Goal: Task Accomplishment & Management: Manage account settings

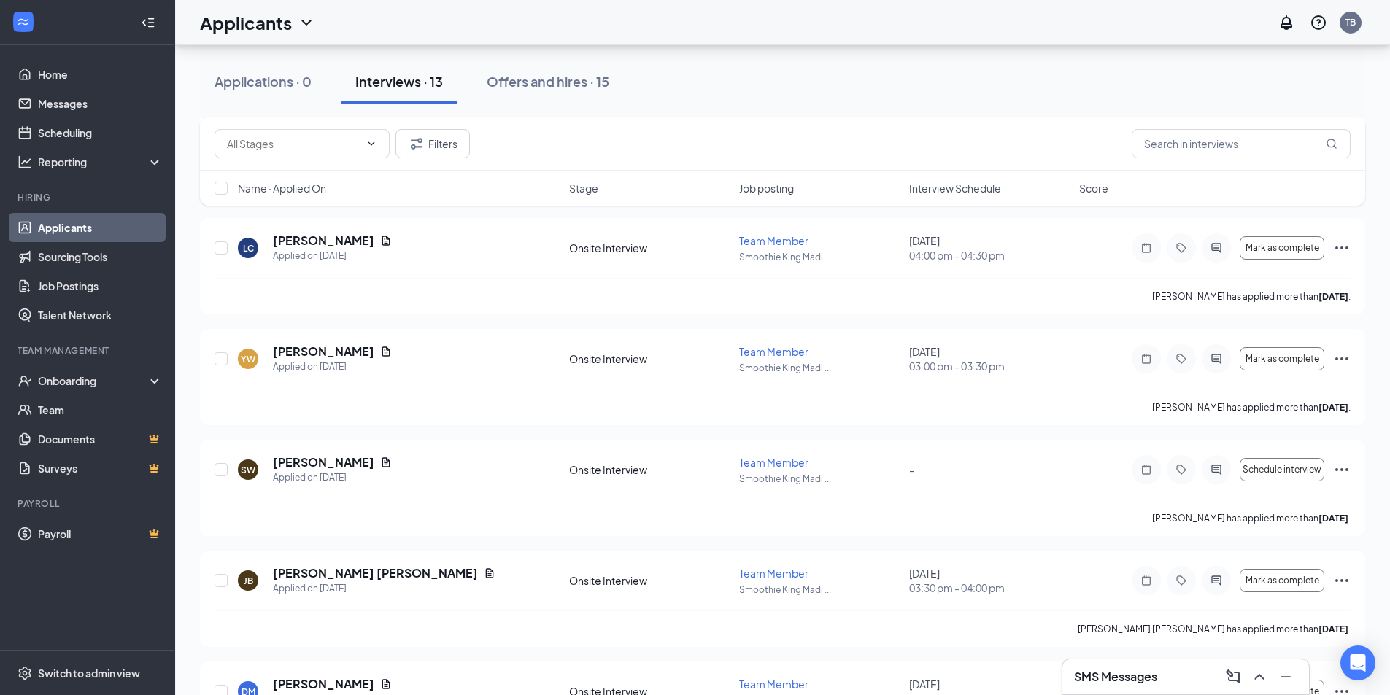
scroll to position [365, 0]
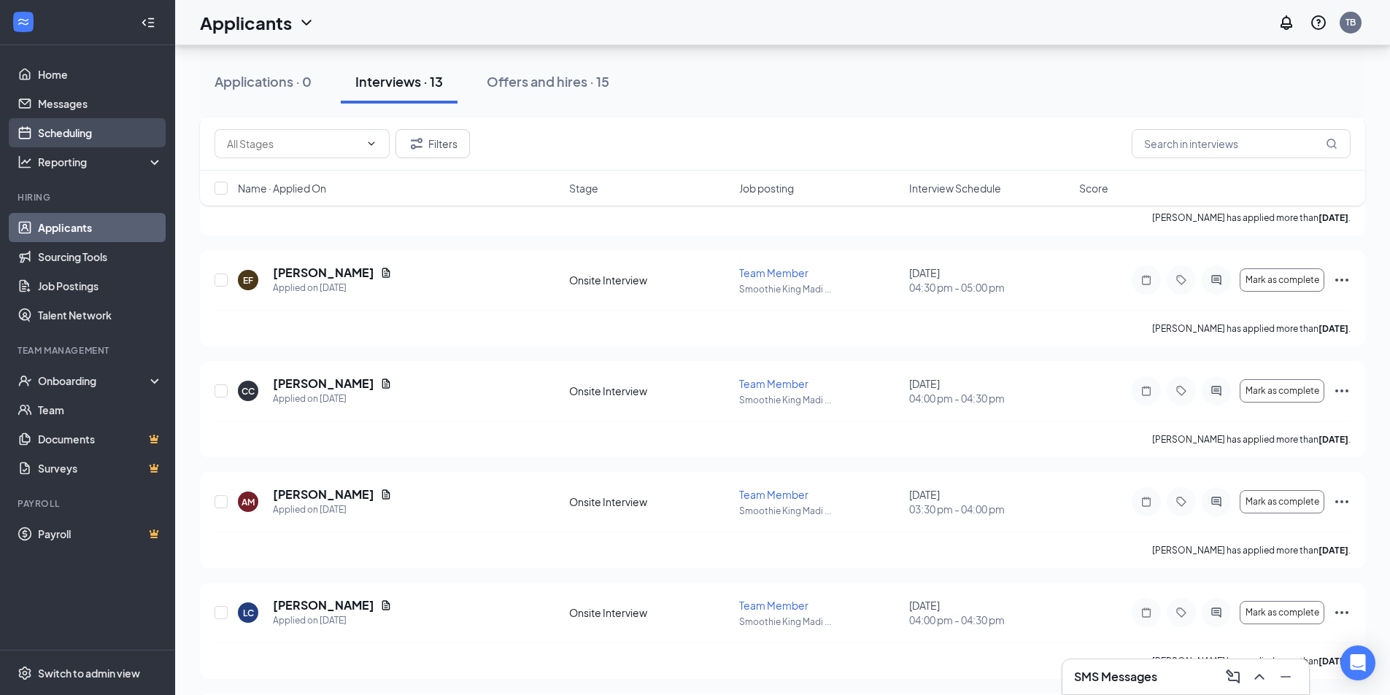
click at [66, 134] on link "Scheduling" at bounding box center [100, 132] width 125 height 29
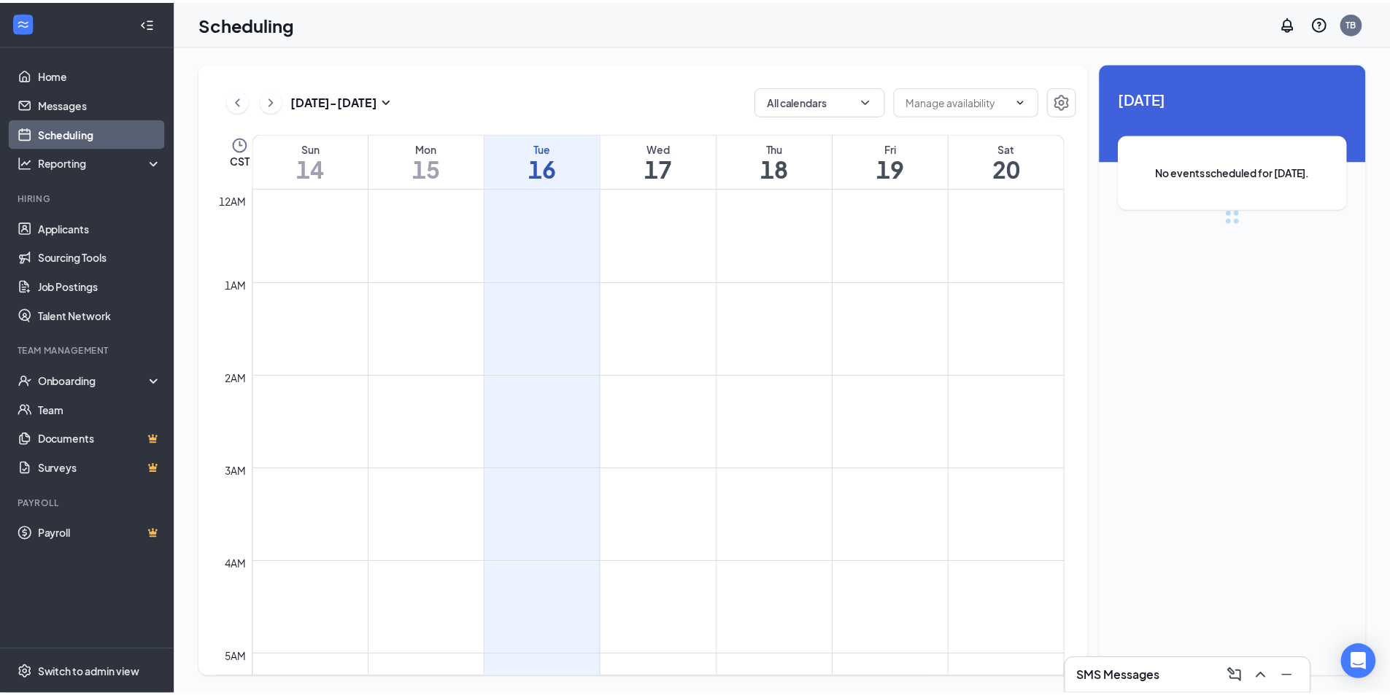
scroll to position [717, 0]
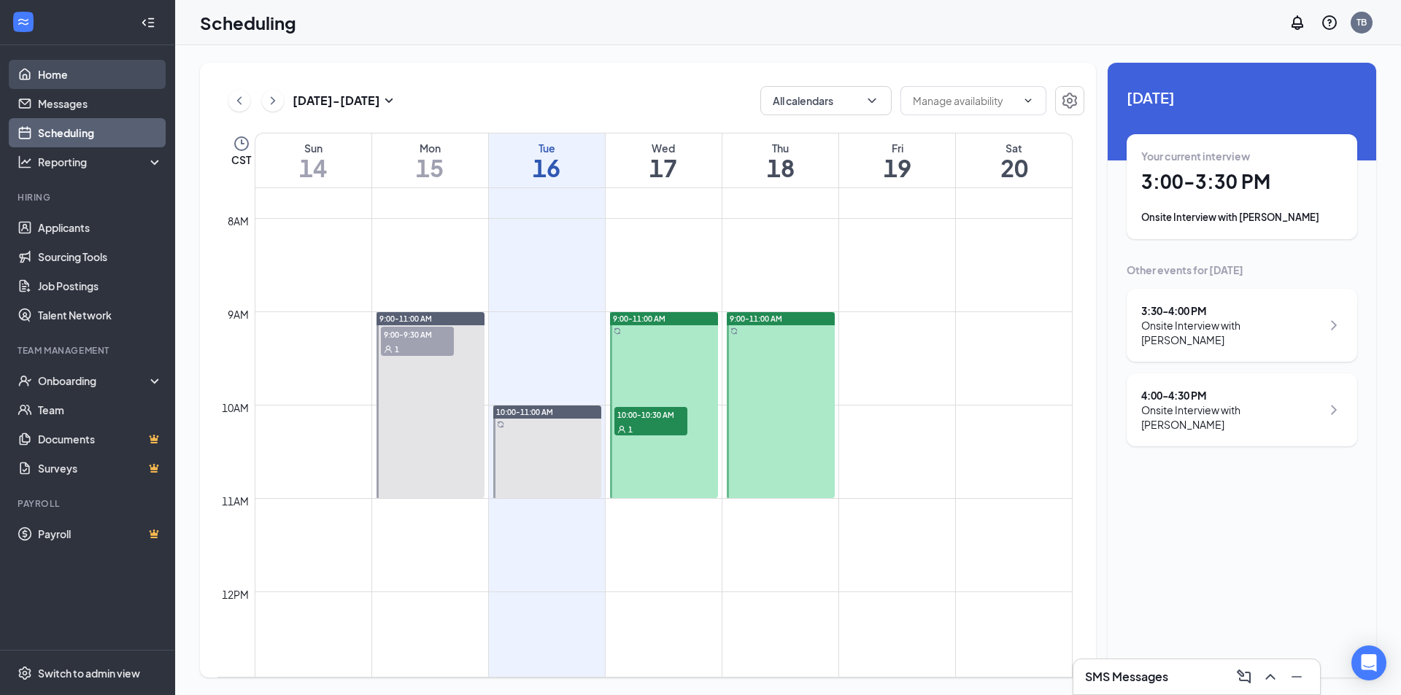
click at [93, 77] on link "Home" at bounding box center [100, 74] width 125 height 29
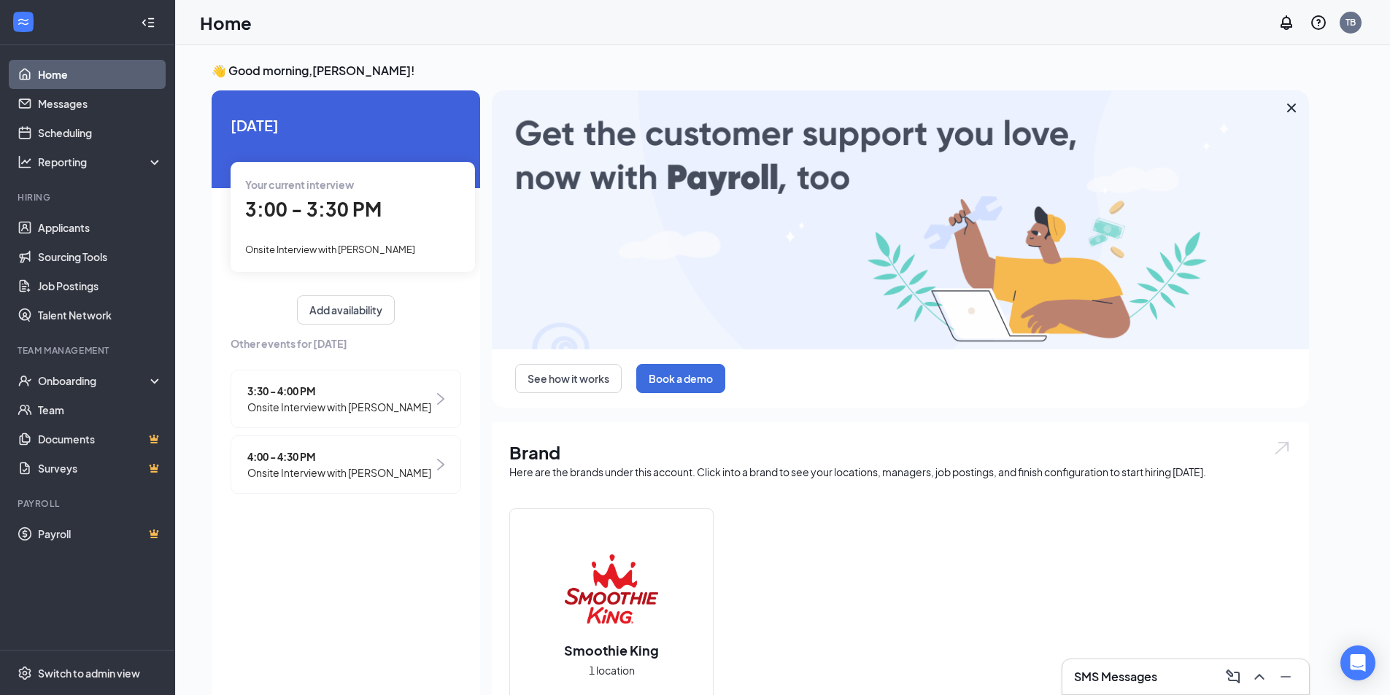
click at [436, 396] on div "3:30 - 4:00 PM Onsite Interview with [PERSON_NAME]" at bounding box center [346, 399] width 231 height 58
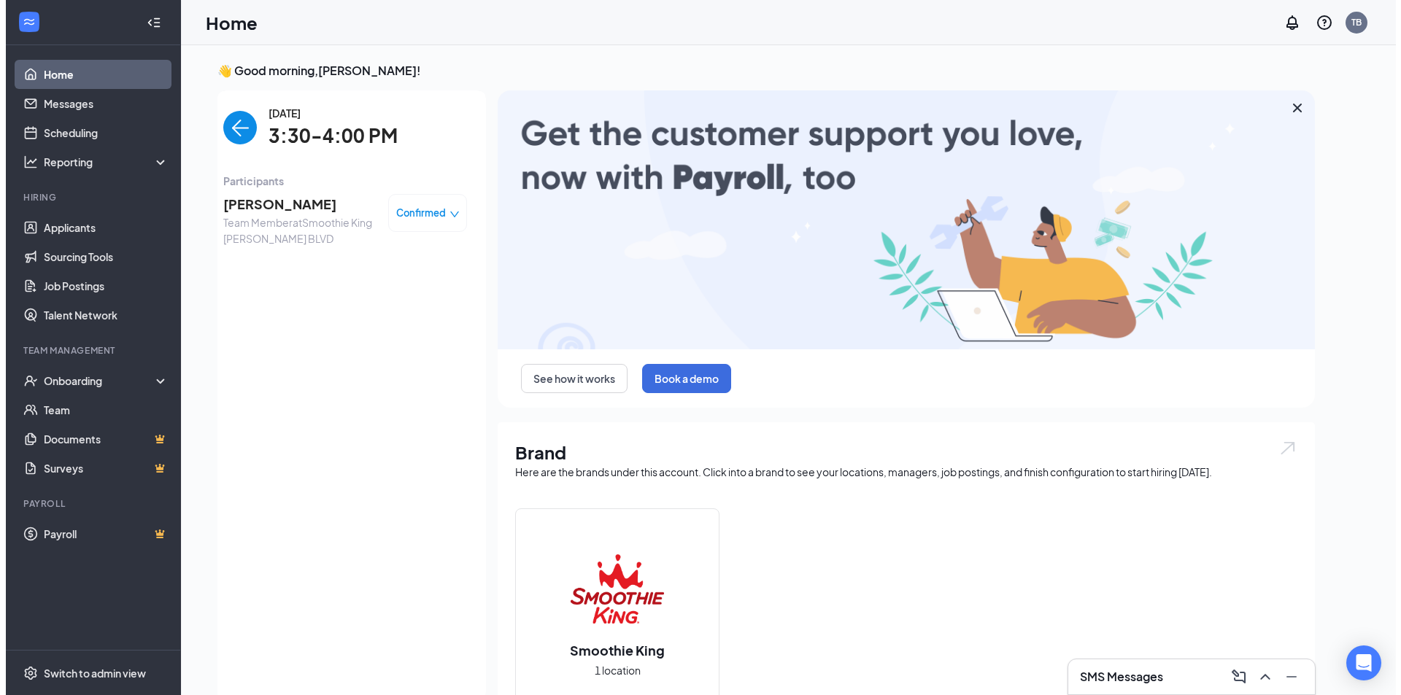
scroll to position [6, 0]
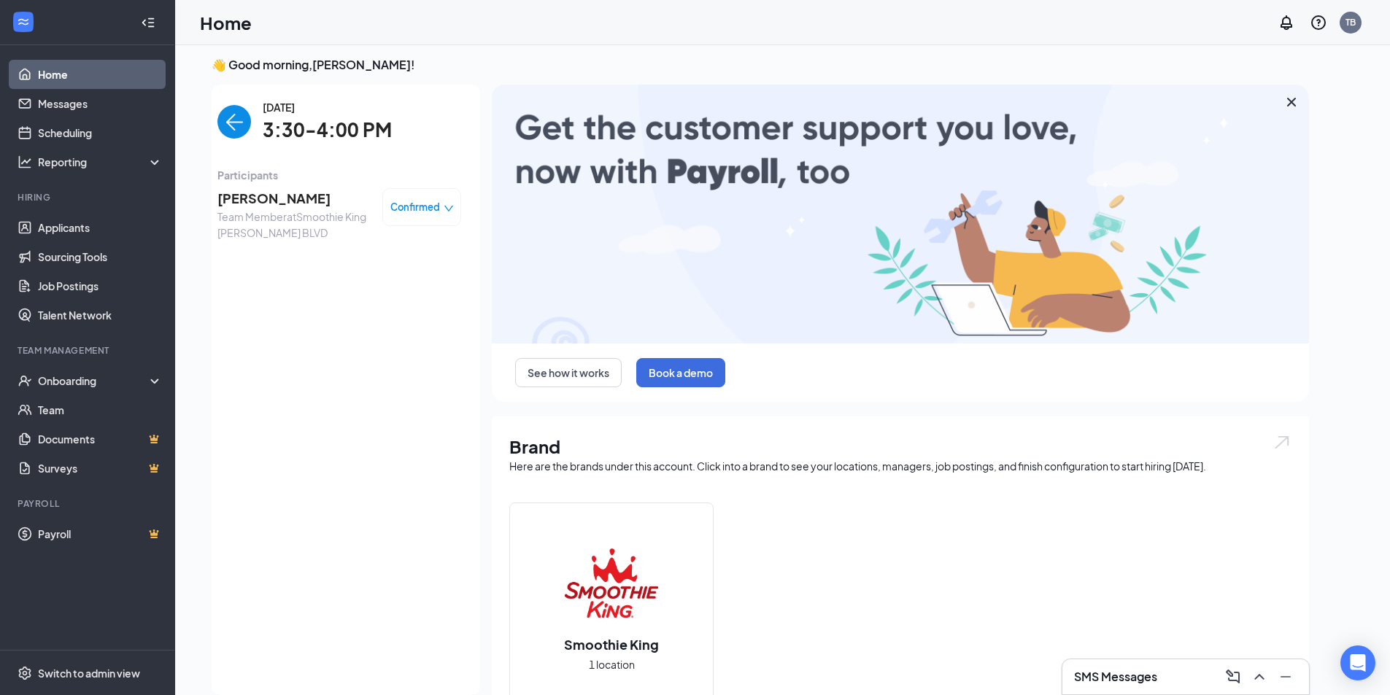
click at [250, 212] on span "Team Member at Smoothie King [PERSON_NAME] BLVD" at bounding box center [293, 225] width 153 height 32
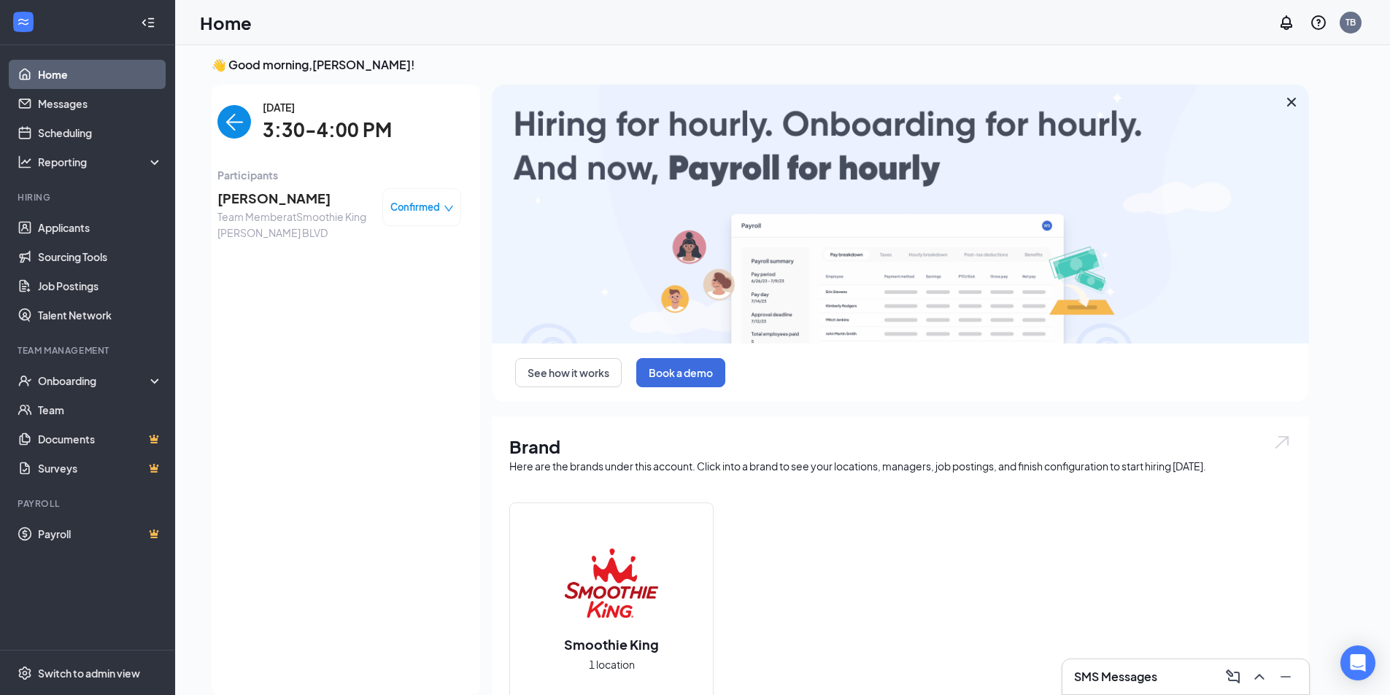
click at [254, 199] on span "[PERSON_NAME]" at bounding box center [293, 198] width 153 height 20
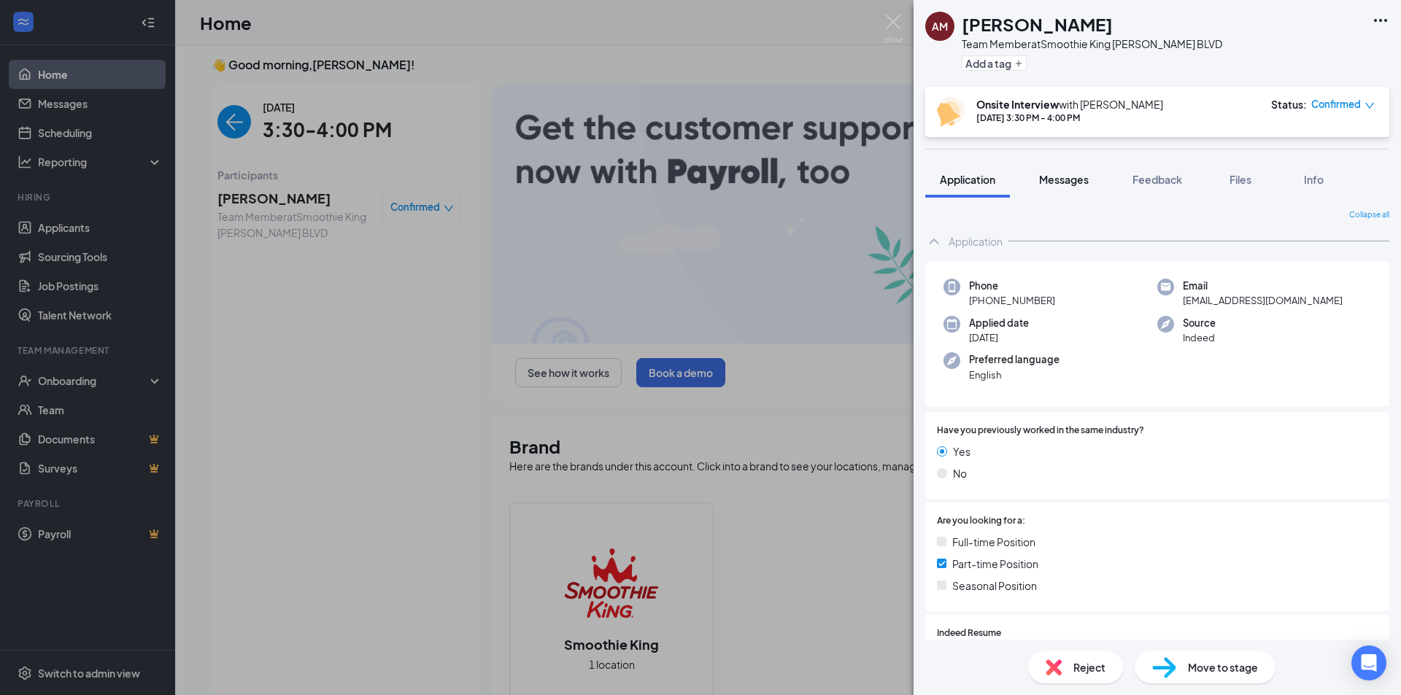
click at [1066, 179] on span "Messages" at bounding box center [1064, 179] width 50 height 13
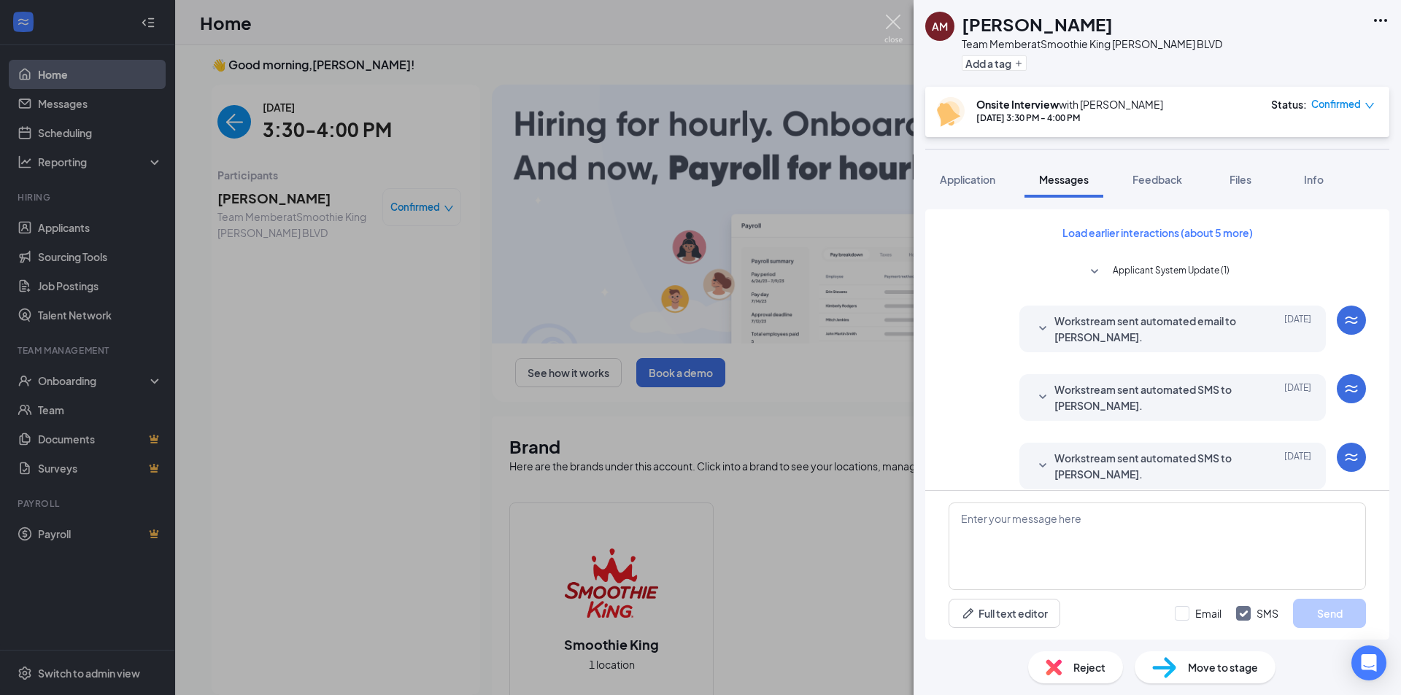
click at [888, 26] on img at bounding box center [893, 29] width 18 height 28
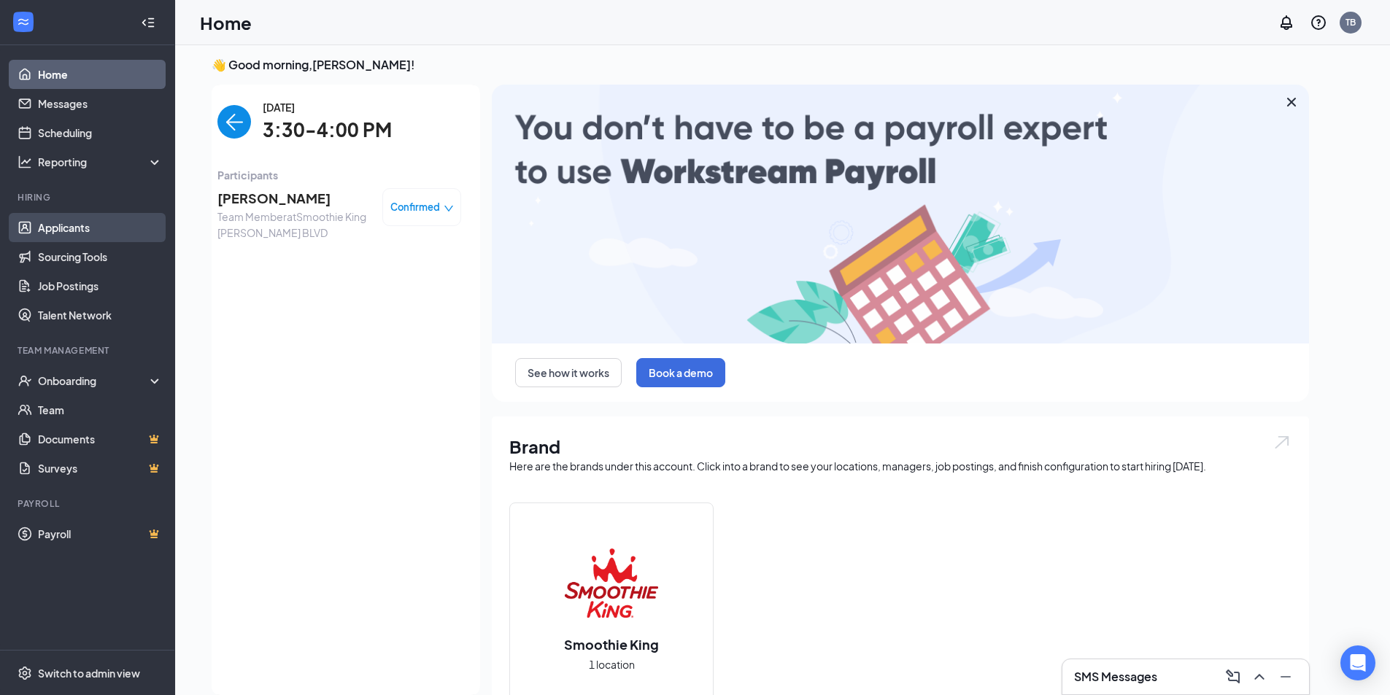
click at [65, 229] on link "Applicants" at bounding box center [100, 227] width 125 height 29
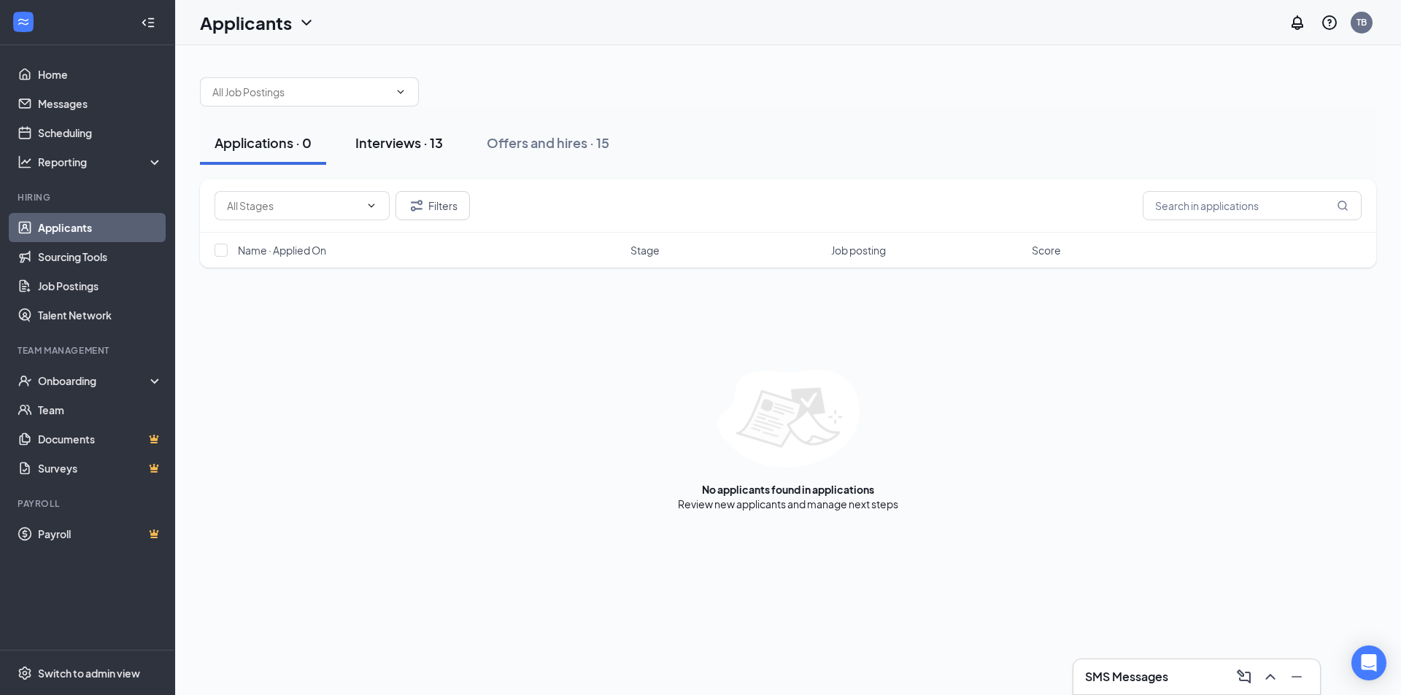
click at [452, 141] on button "Interviews · 13" at bounding box center [399, 143] width 117 height 44
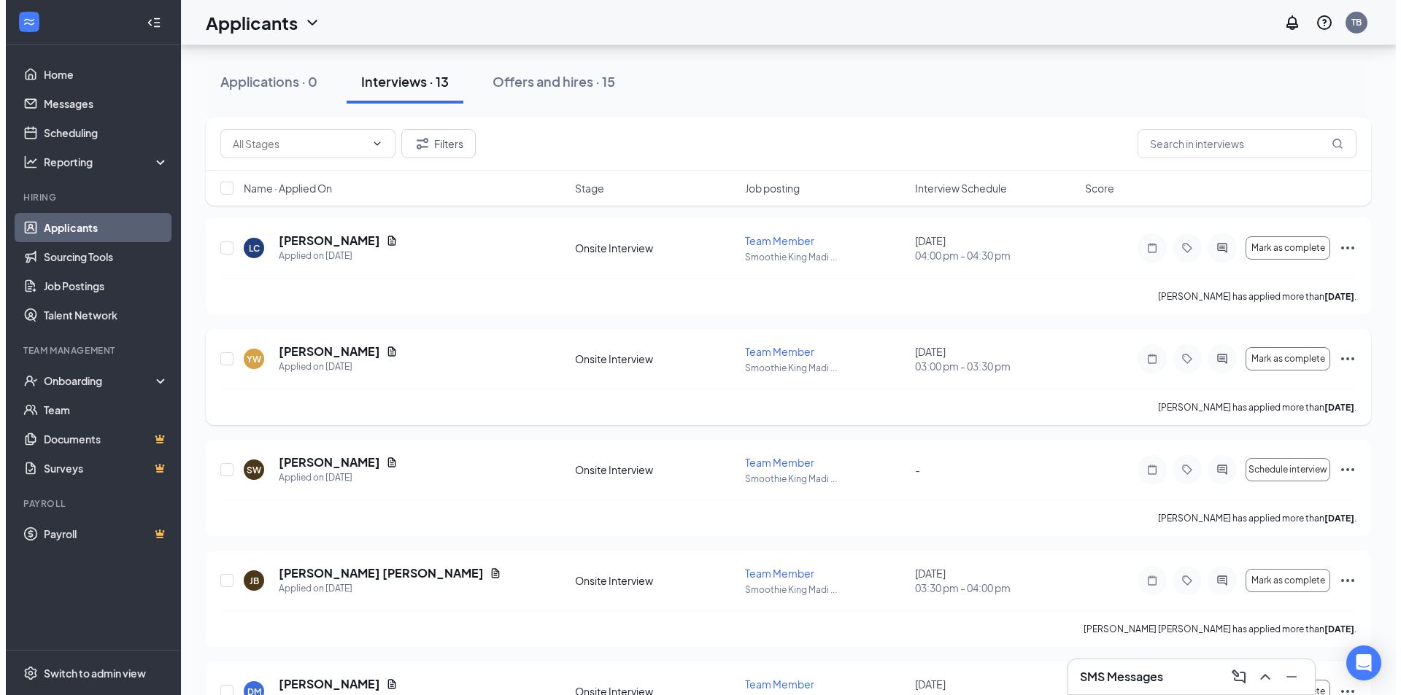
scroll to position [365, 0]
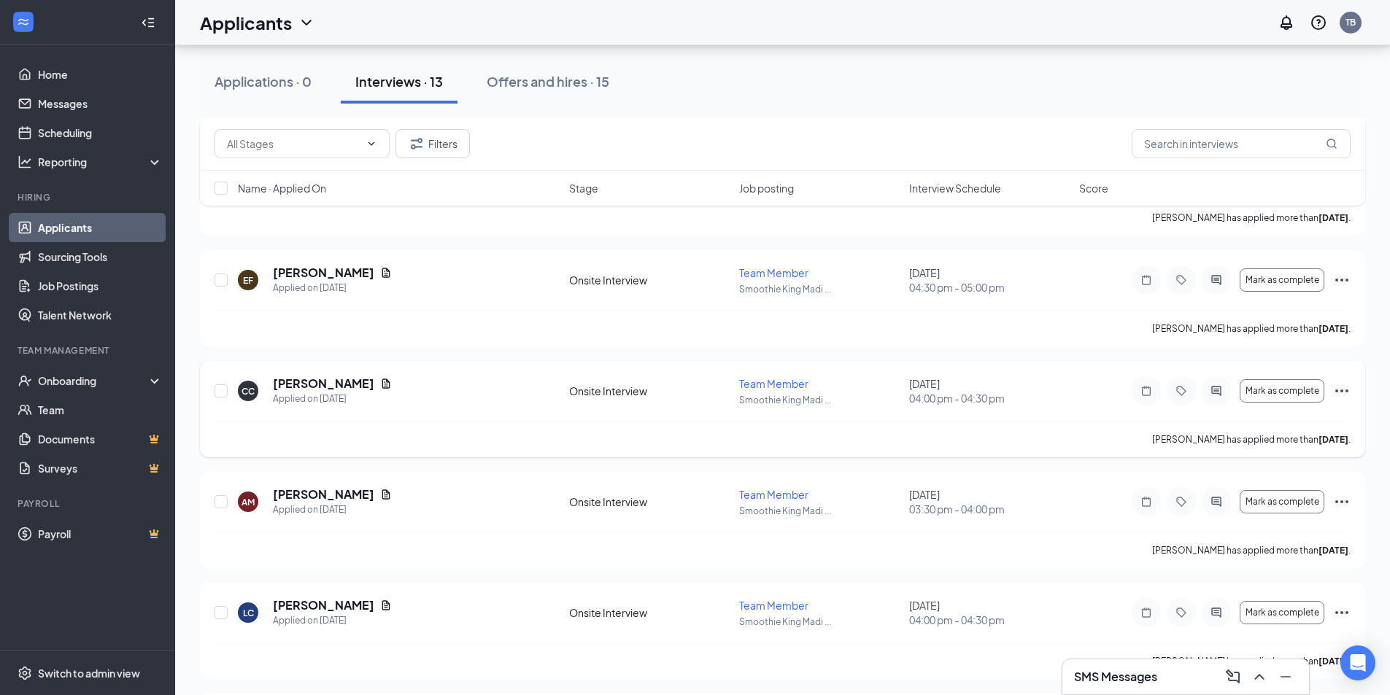
click at [1144, 398] on div at bounding box center [1146, 391] width 29 height 29
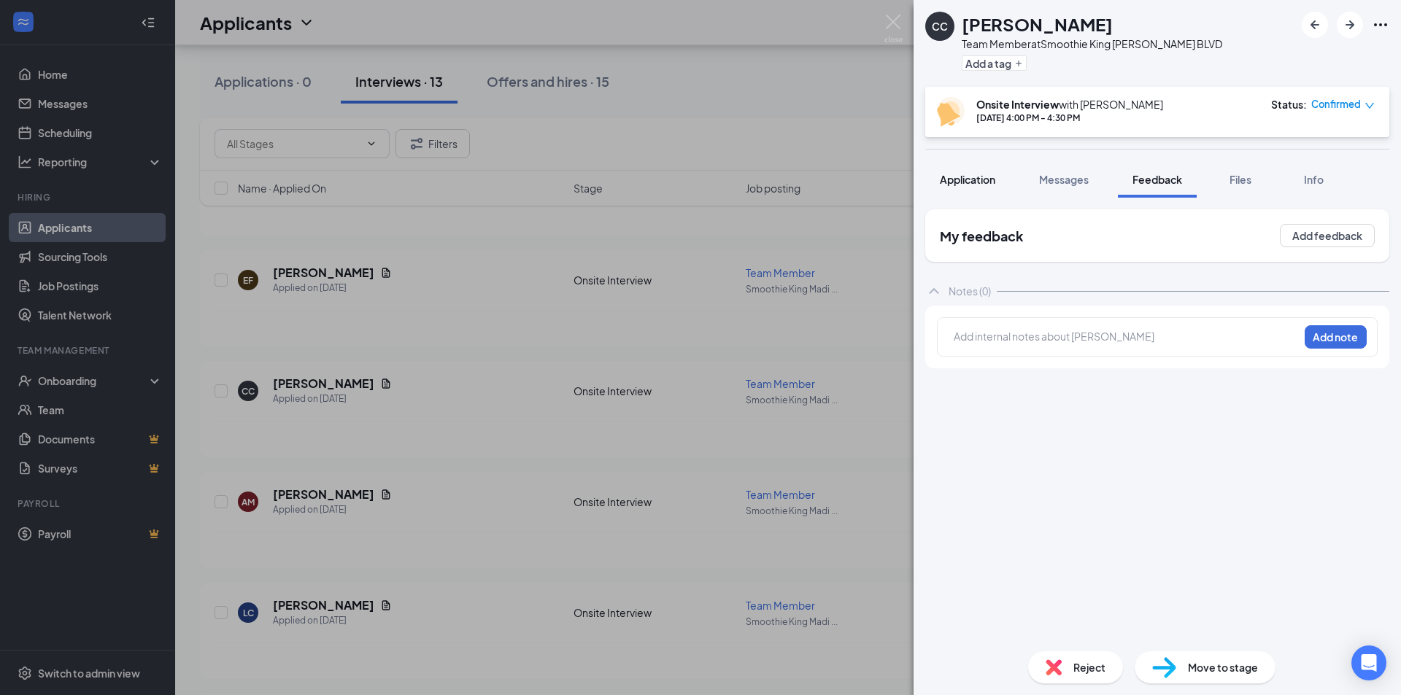
click at [960, 185] on span "Application" at bounding box center [967, 179] width 55 height 13
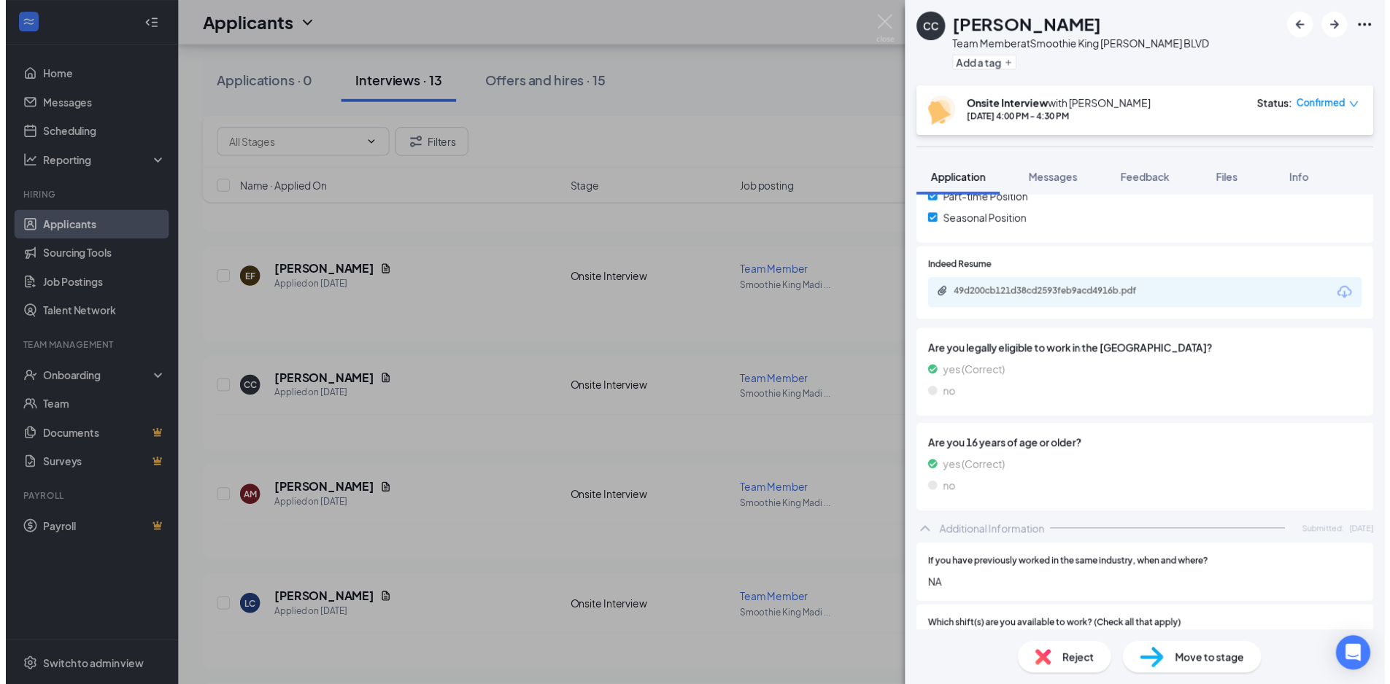
scroll to position [704, 0]
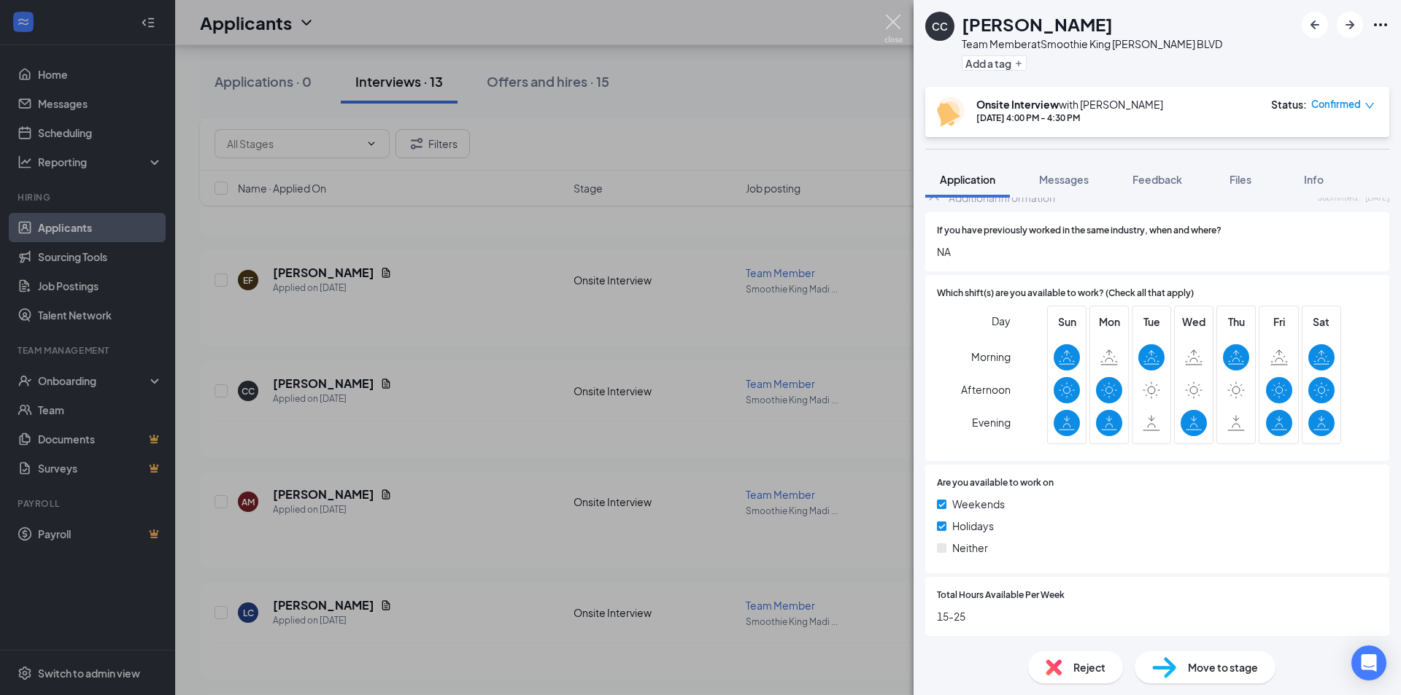
click at [893, 26] on img at bounding box center [893, 29] width 18 height 28
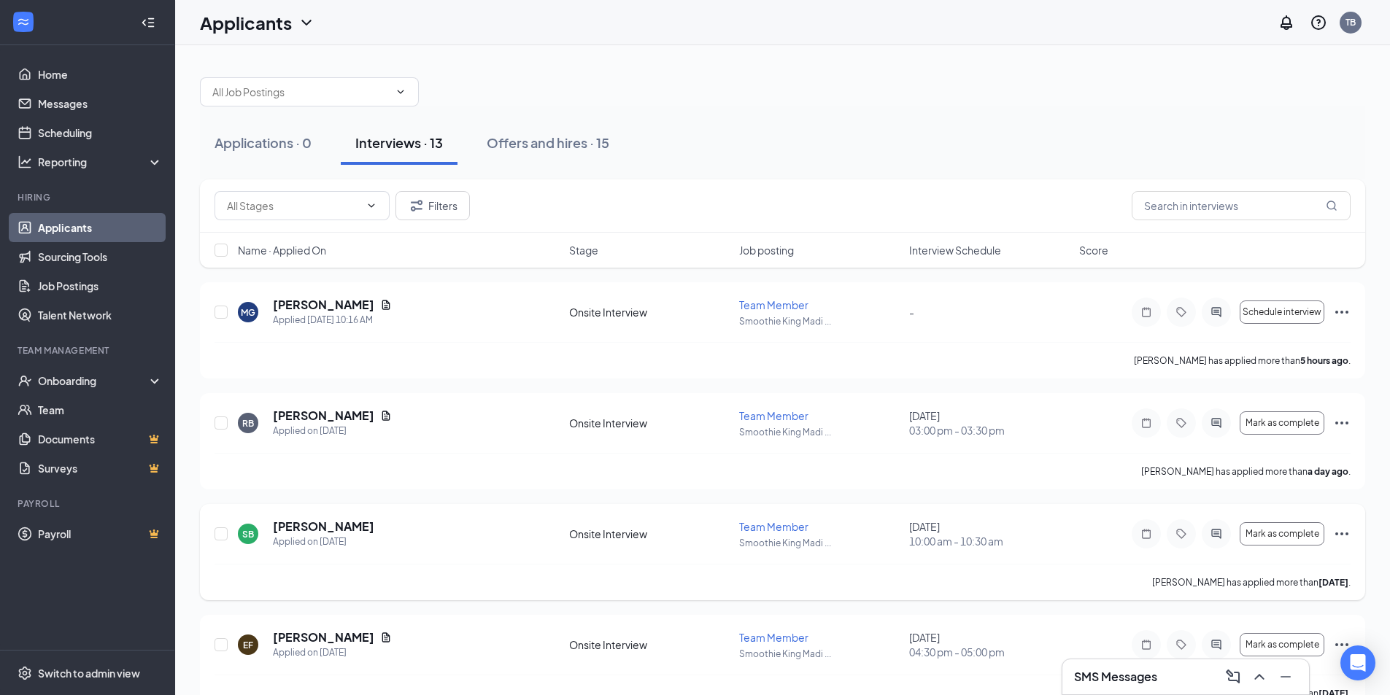
scroll to position [365, 0]
